Goal: Find specific page/section: Find specific page/section

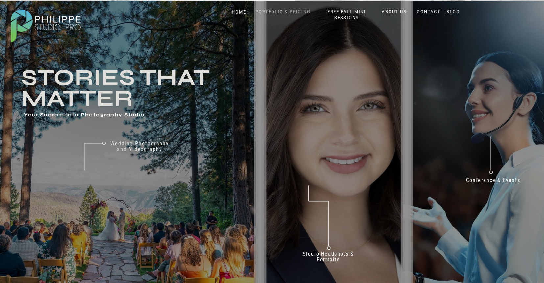
click at [281, 12] on nav "PORTFOLIO & PRICING" at bounding box center [283, 12] width 60 height 6
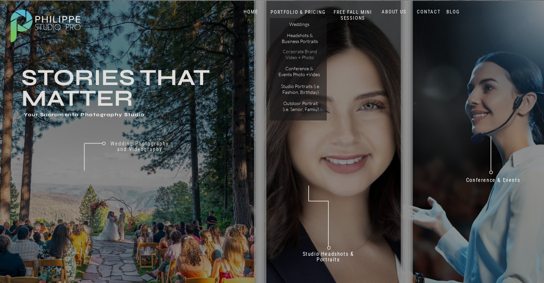
click at [309, 59] on p "Corporate Brand Video + Photo" at bounding box center [299, 54] width 37 height 11
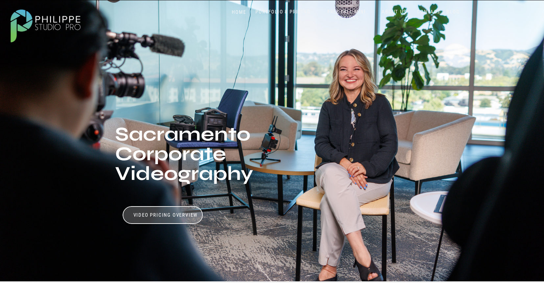
click at [271, 8] on div at bounding box center [271, 141] width 545 height 282
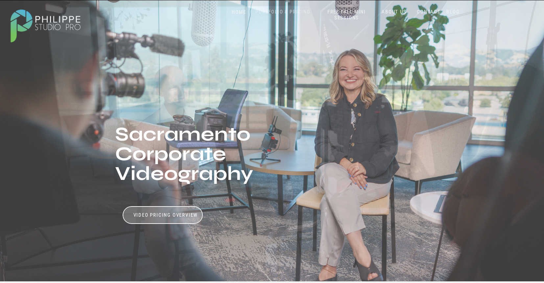
click at [274, 12] on nav "PORTFOLIO & PRICING" at bounding box center [283, 12] width 60 height 6
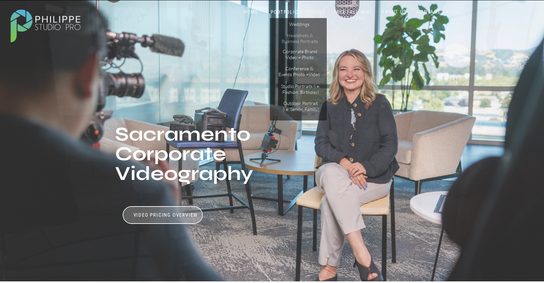
click at [299, 43] on p "Headshots & Business Portraits" at bounding box center [299, 38] width 37 height 11
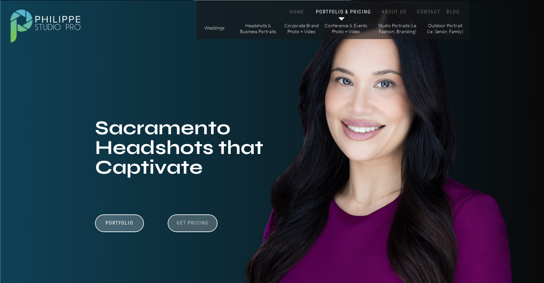
click at [196, 224] on h3 "Get Pricing" at bounding box center [192, 224] width 36 height 8
click at [433, 11] on nav "CONTACT" at bounding box center [428, 12] width 27 height 6
